Goal: Task Accomplishment & Management: Manage account settings

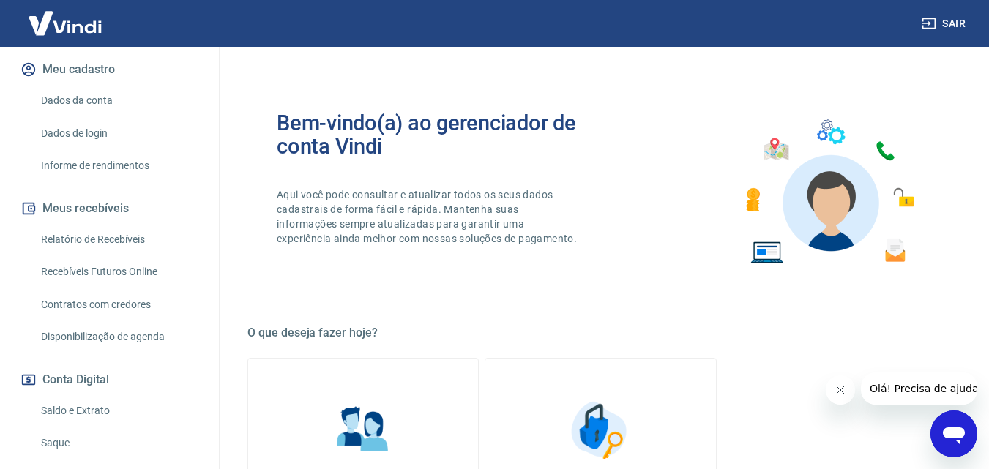
scroll to position [295, 0]
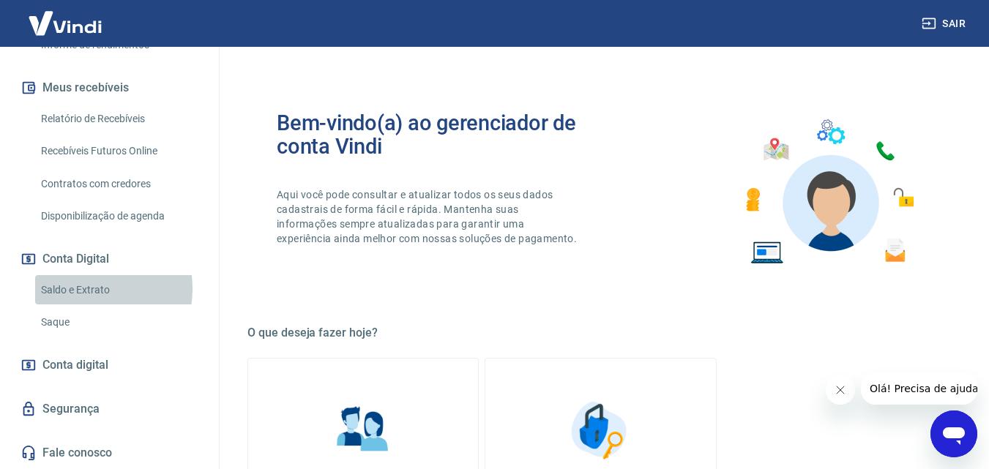
click at [79, 288] on link "Saldo e Extrato" at bounding box center [118, 290] width 166 height 30
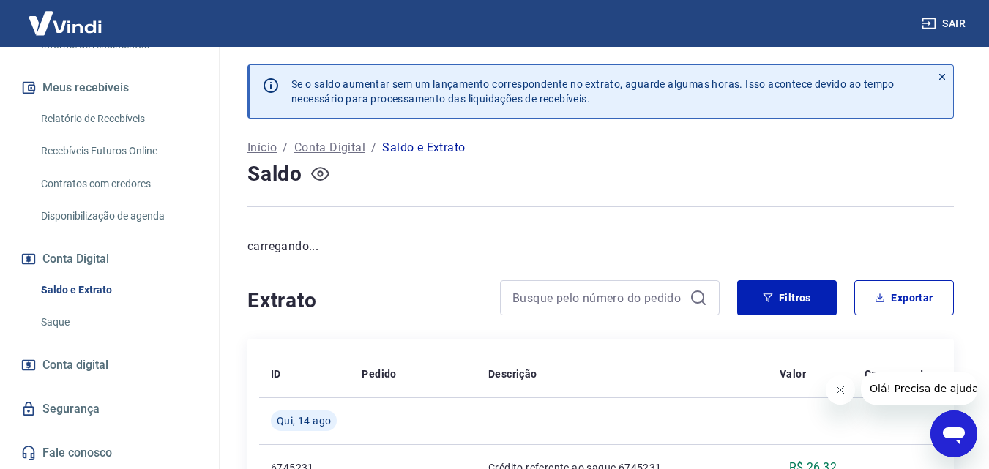
click at [322, 179] on icon "button" at bounding box center [320, 174] width 18 height 14
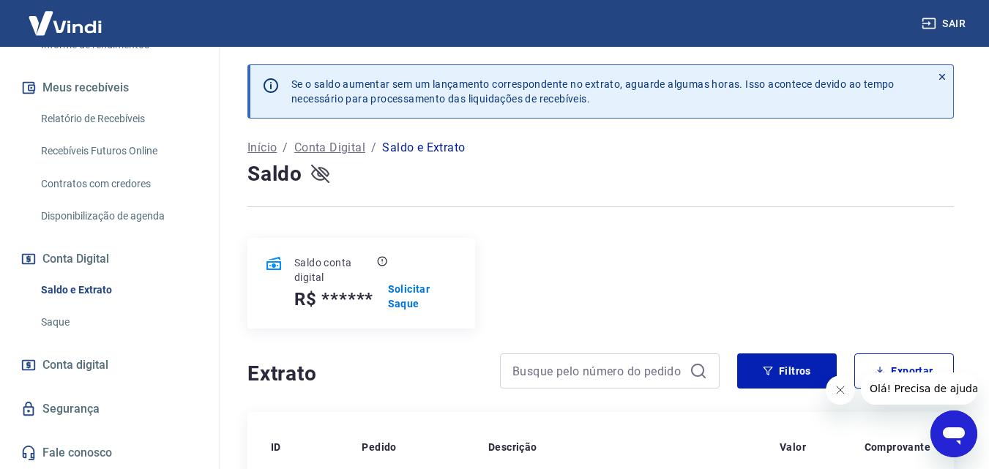
click at [322, 175] on icon "button" at bounding box center [320, 174] width 18 height 18
click at [414, 305] on p "Solicitar Saque" at bounding box center [427, 296] width 60 height 29
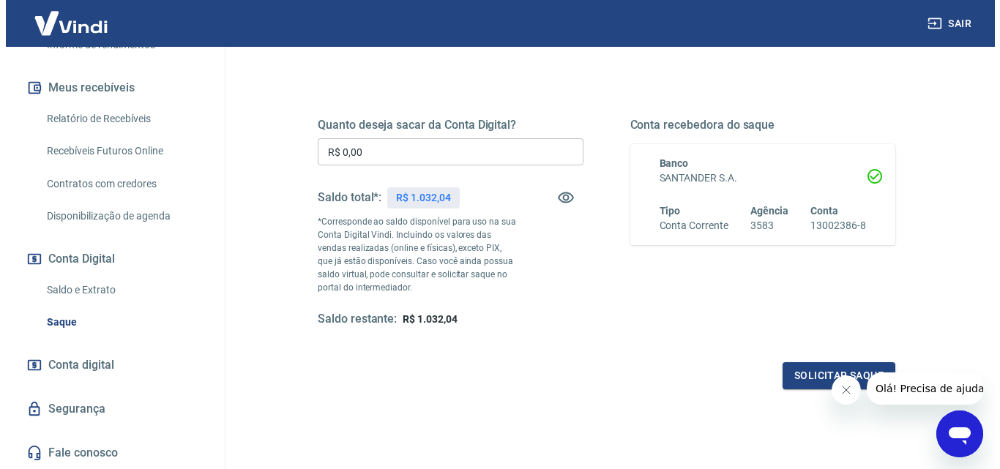
scroll to position [173, 0]
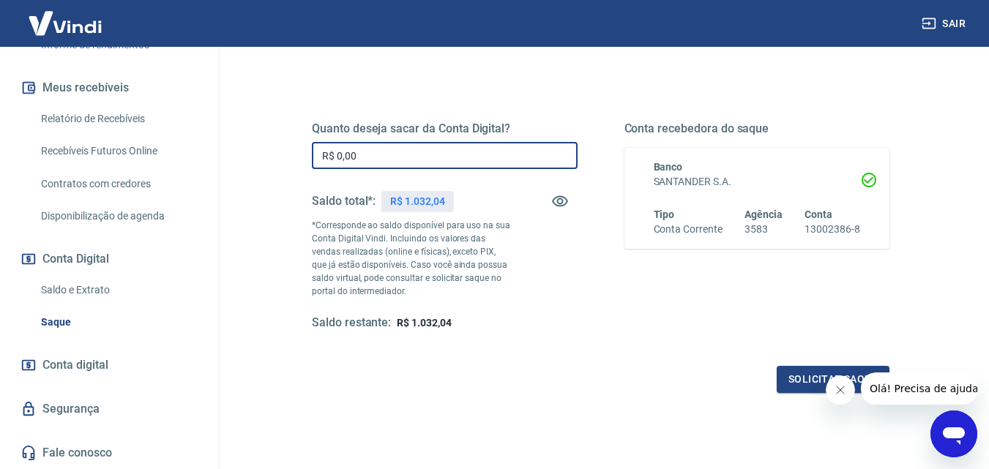
click at [444, 157] on input "R$ 0,00" at bounding box center [445, 155] width 266 height 27
type input "R$ 1.000,00"
click at [807, 374] on button "Solicitar saque" at bounding box center [833, 379] width 113 height 27
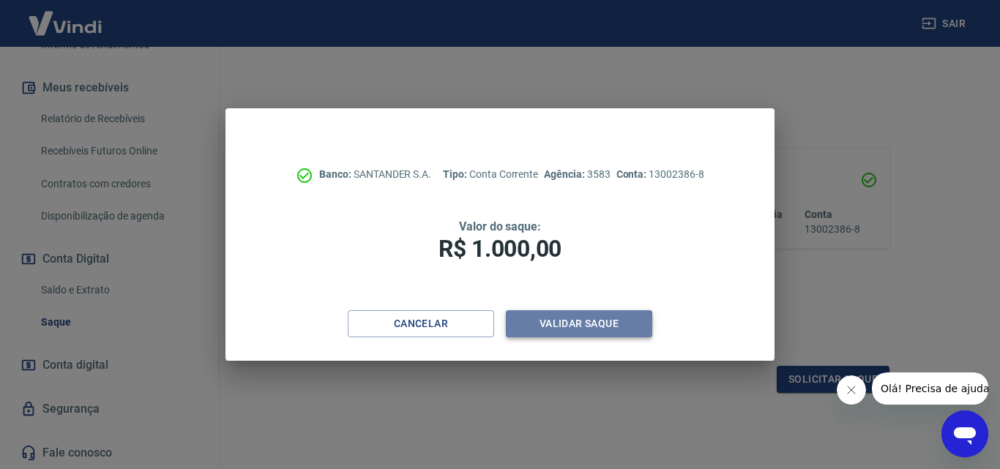
click at [553, 324] on button "Validar saque" at bounding box center [579, 323] width 146 height 27
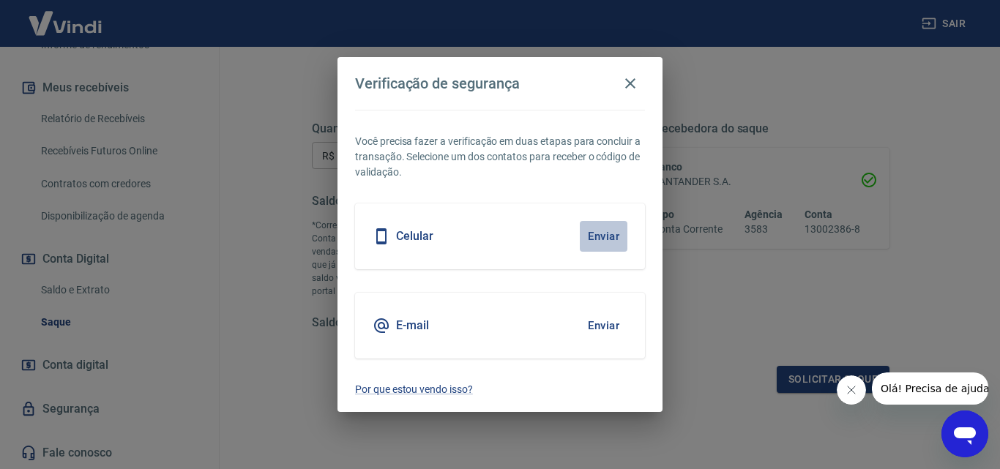
click at [608, 240] on button "Enviar" at bounding box center [604, 236] width 48 height 31
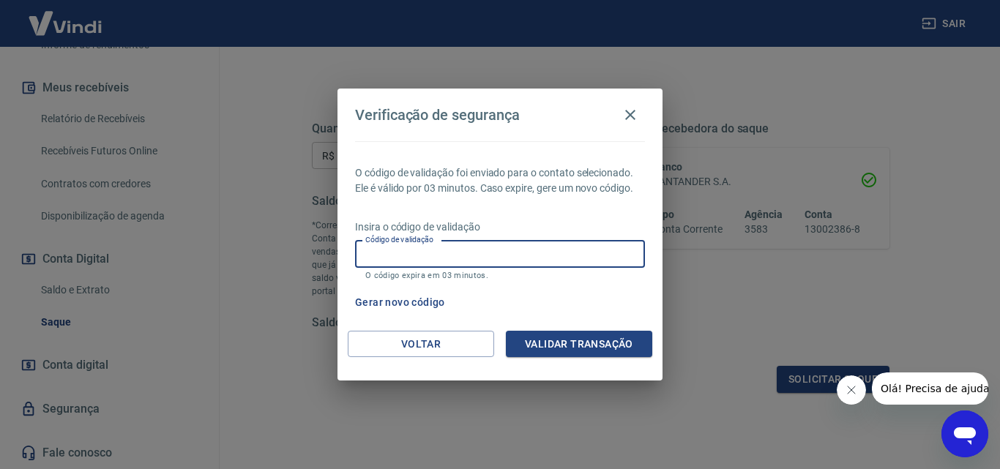
click at [607, 261] on input "Código de validação" at bounding box center [500, 254] width 290 height 27
type input "422809"
click at [605, 344] on button "Validar transação" at bounding box center [579, 344] width 146 height 27
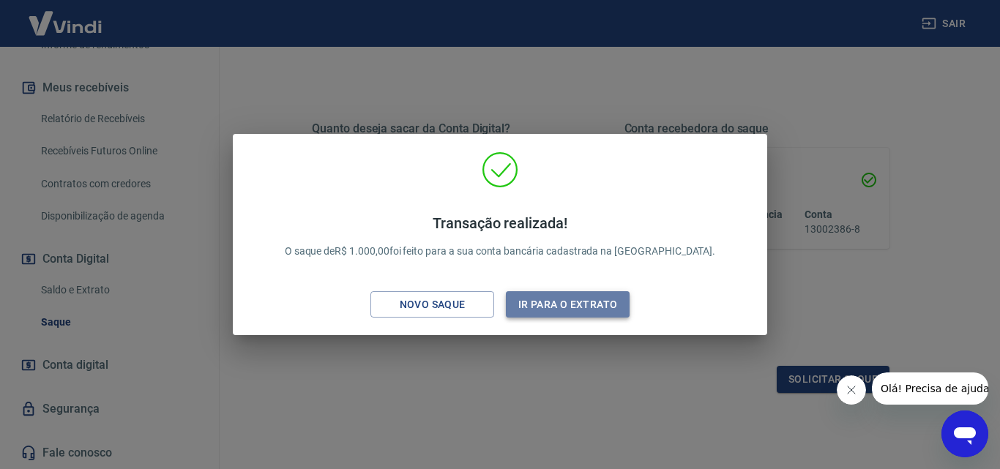
click at [564, 300] on button "Ir para o extrato" at bounding box center [568, 304] width 124 height 27
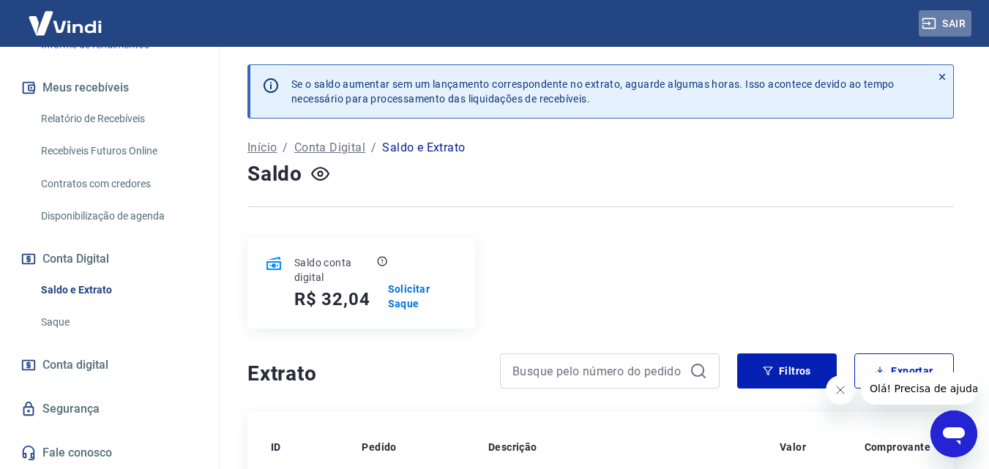
click at [954, 20] on button "Sair" at bounding box center [944, 23] width 53 height 27
